Goal: Task Accomplishment & Management: Use online tool/utility

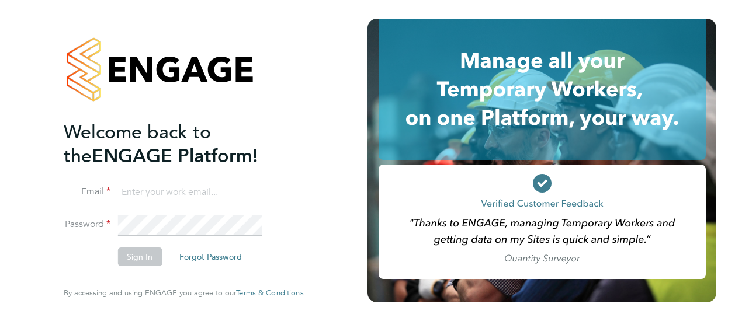
type input "[PERSON_NAME][EMAIL_ADDRESS][PERSON_NAME][DOMAIN_NAME]"
click at [139, 265] on button "Sign In" at bounding box center [139, 257] width 44 height 19
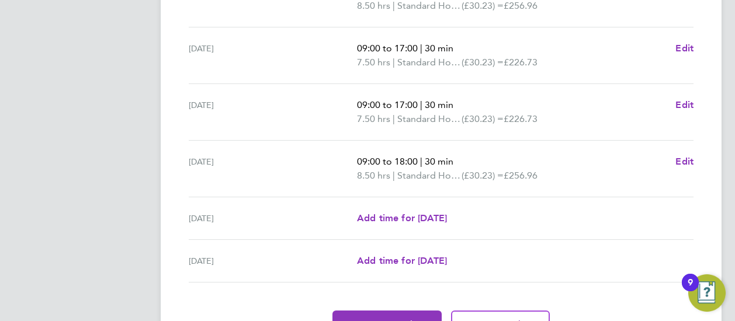
scroll to position [530, 0]
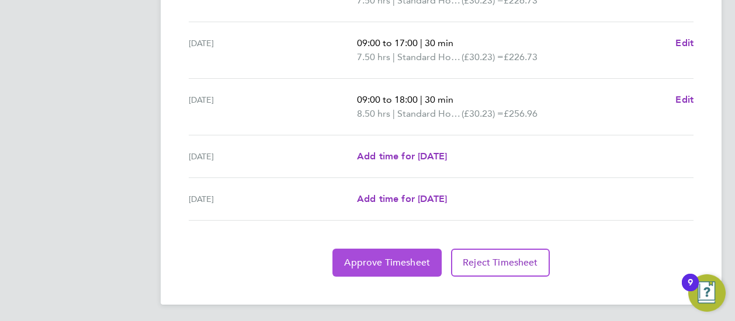
click at [360, 265] on span "Approve Timesheet" at bounding box center [387, 263] width 86 height 12
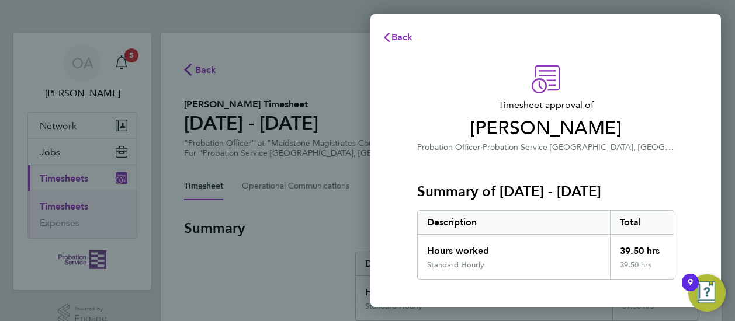
scroll to position [237, 0]
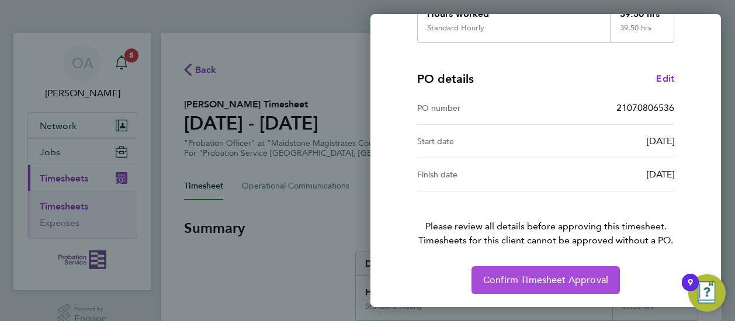
click at [511, 278] on span "Confirm Timesheet Approval" at bounding box center [545, 281] width 125 height 12
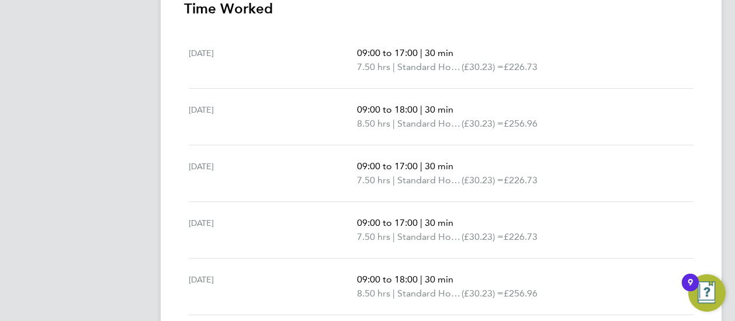
scroll to position [351, 0]
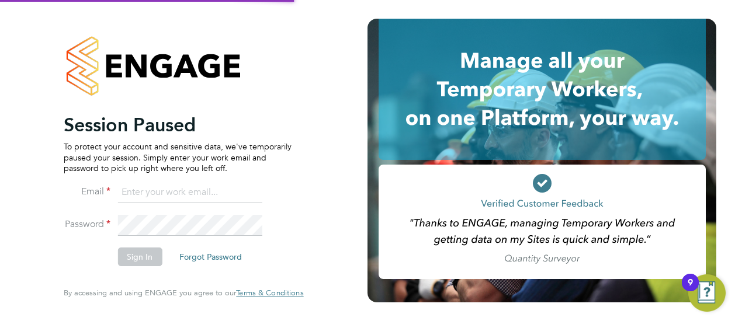
type input "[PERSON_NAME][EMAIL_ADDRESS][PERSON_NAME][DOMAIN_NAME]"
